Goal: Find specific page/section: Find specific page/section

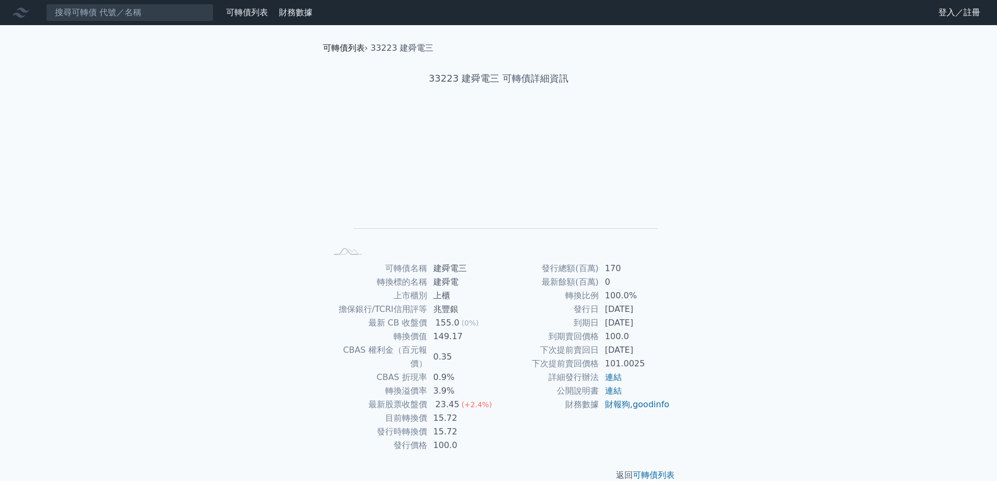
click at [346, 47] on link "可轉債列表" at bounding box center [344, 48] width 42 height 10
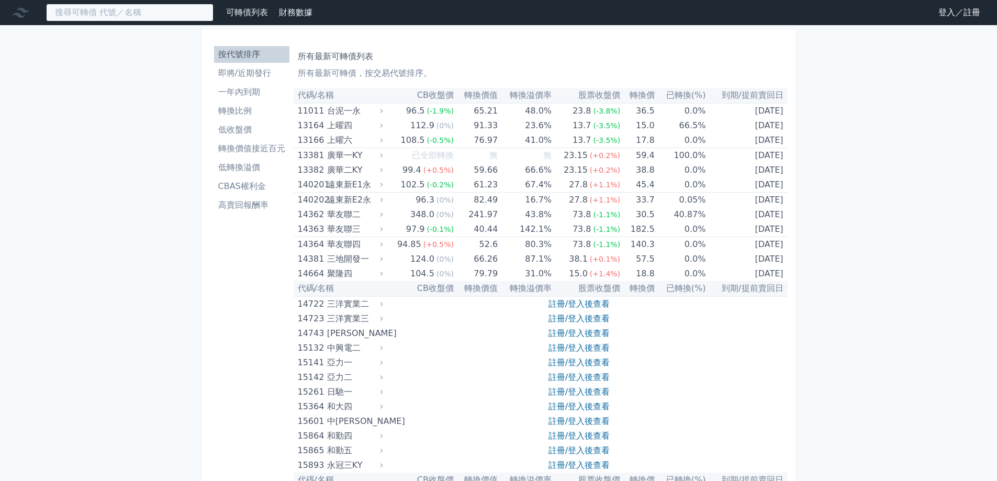
click at [154, 18] on input at bounding box center [129, 13] width 167 height 18
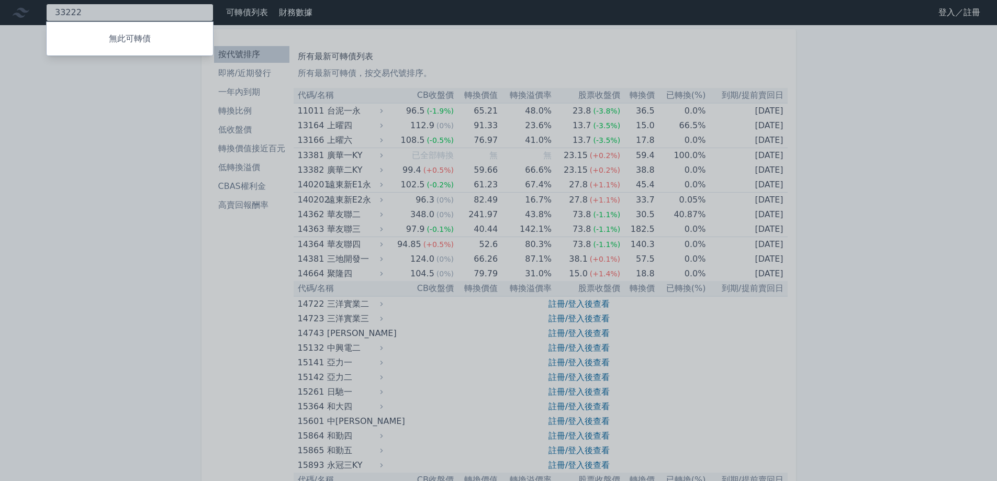
type input "33222"
click at [238, 71] on div at bounding box center [498, 240] width 997 height 481
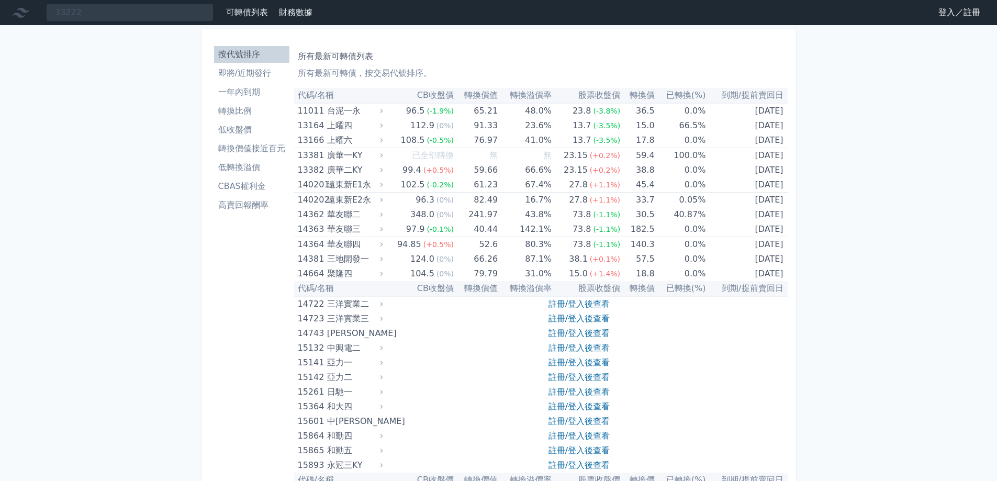
click at [254, 72] on li "即將/近期發行" at bounding box center [251, 73] width 75 height 13
